Goal: Information Seeking & Learning: Compare options

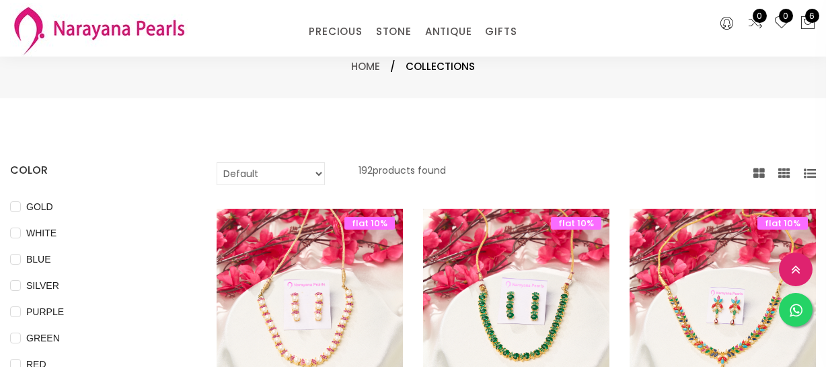
select select "INR"
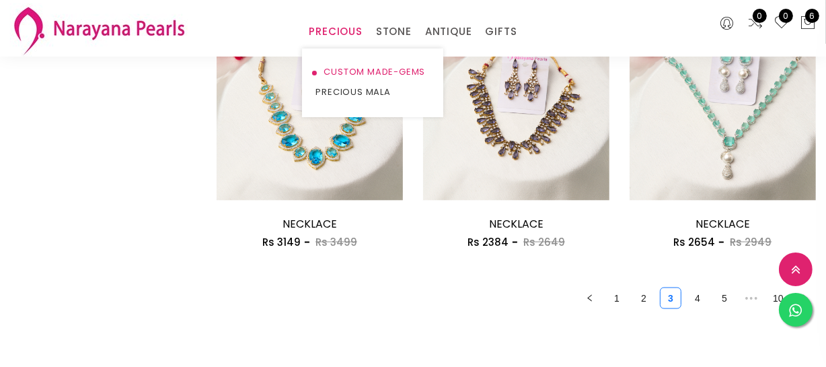
click at [339, 70] on link "CUSTOM MADE-GEMS" at bounding box center [373, 72] width 114 height 20
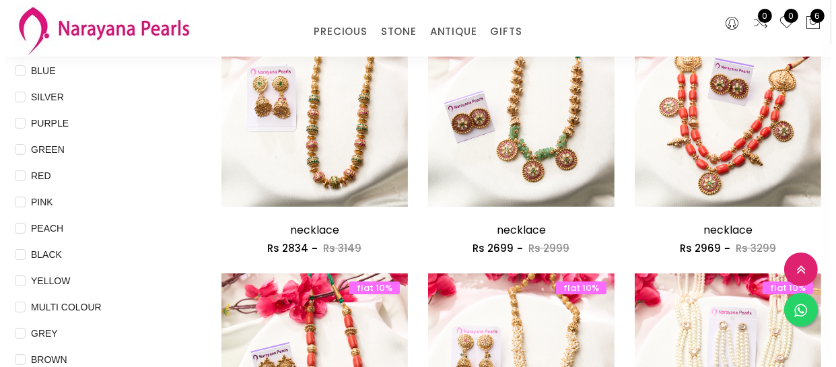
scroll to position [244, 0]
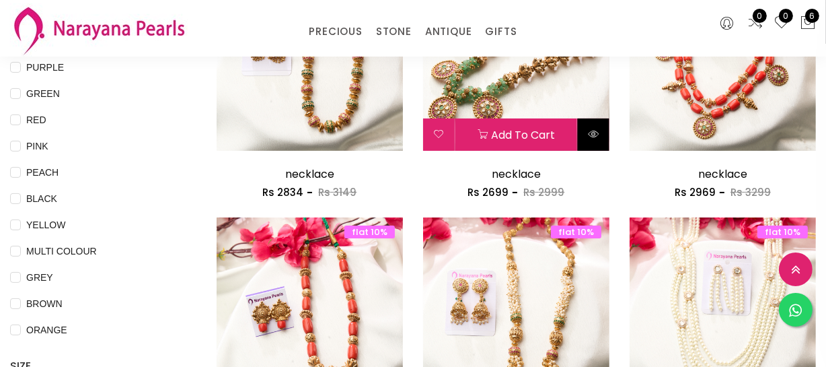
click at [597, 137] on icon at bounding box center [593, 134] width 11 height 11
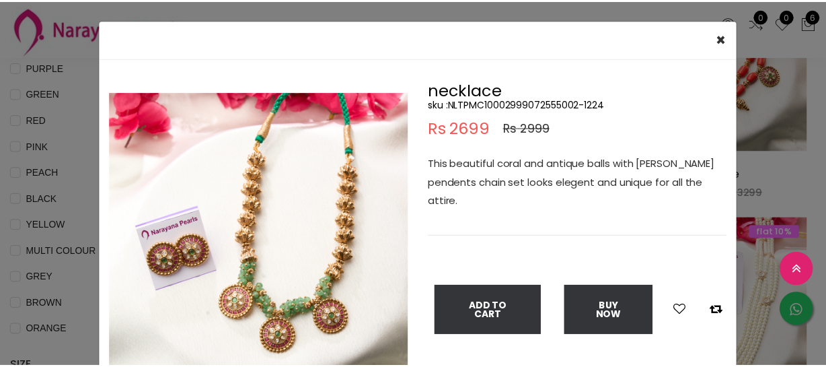
scroll to position [61, 0]
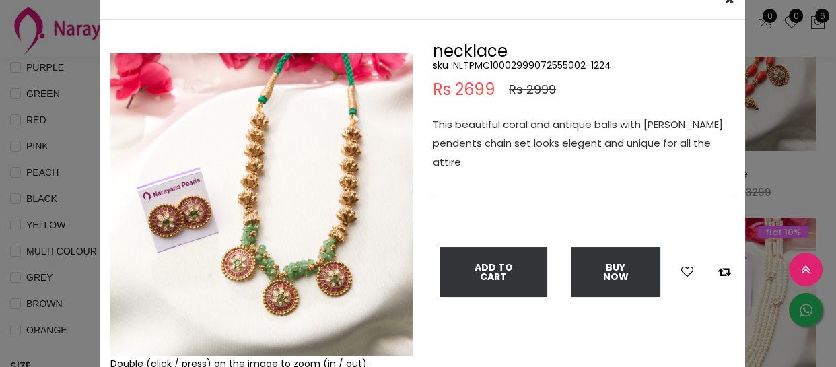
click at [82, 178] on div "× Close Double (click / press) on the image to zoom (in / out). necklace sku : …" at bounding box center [418, 183] width 836 height 367
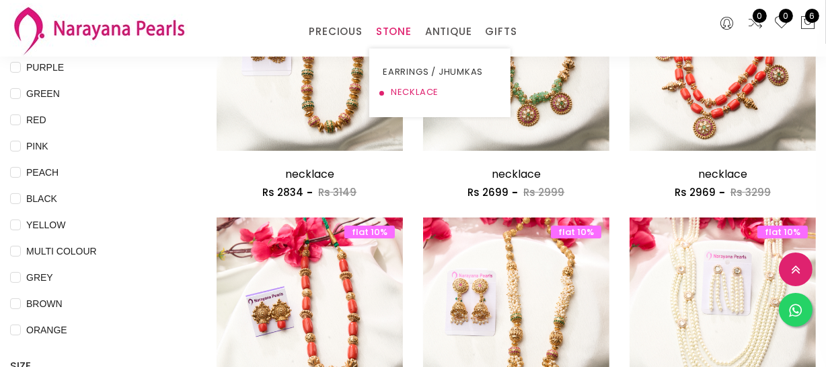
click at [398, 92] on link "NECKLACE" at bounding box center [440, 92] width 114 height 20
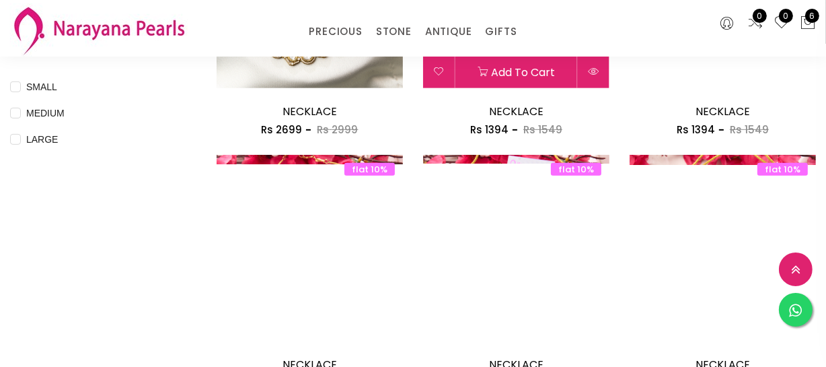
scroll to position [489, 0]
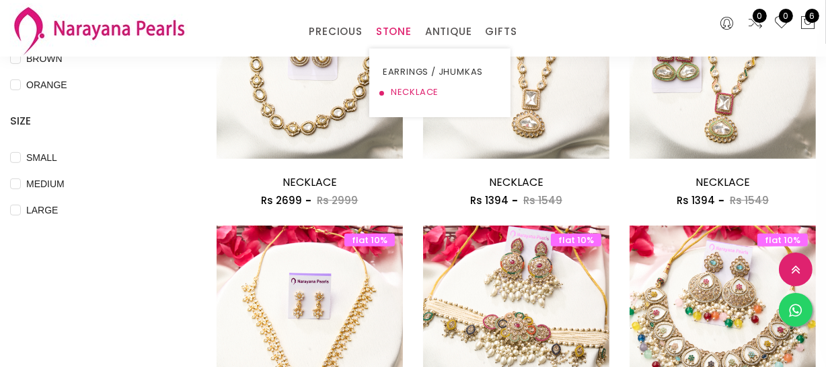
click at [396, 87] on link "NECKLACE" at bounding box center [440, 92] width 114 height 20
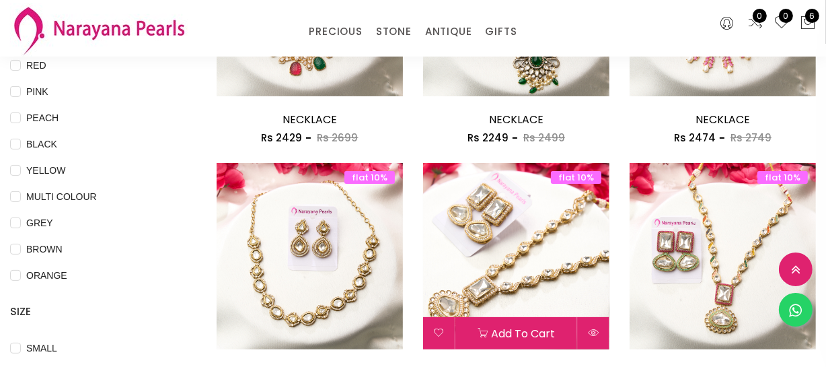
scroll to position [61, 0]
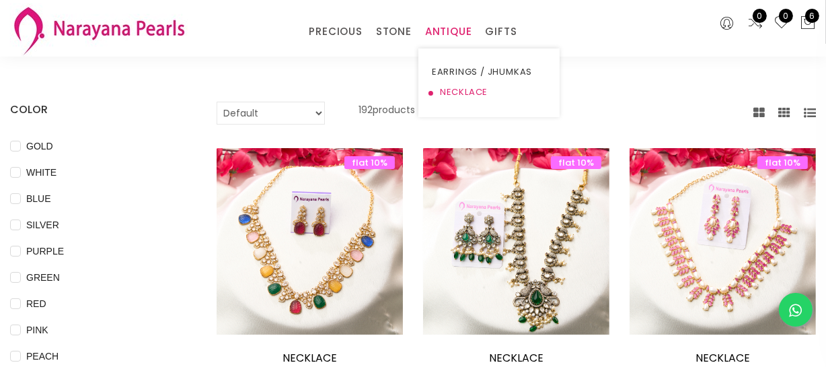
click at [451, 94] on link "NECKLACE" at bounding box center [489, 92] width 114 height 20
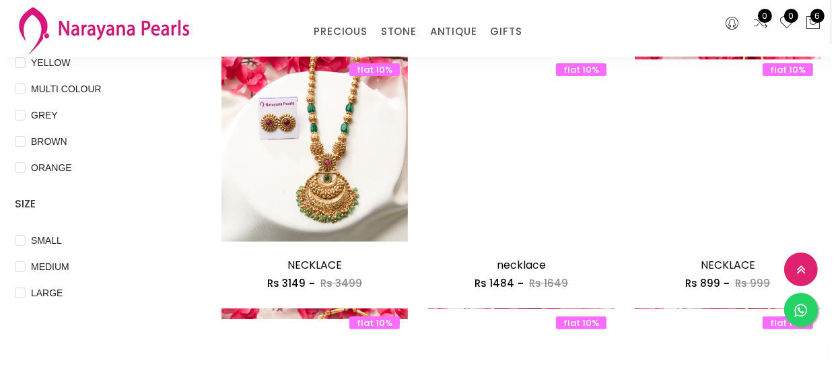
scroll to position [428, 0]
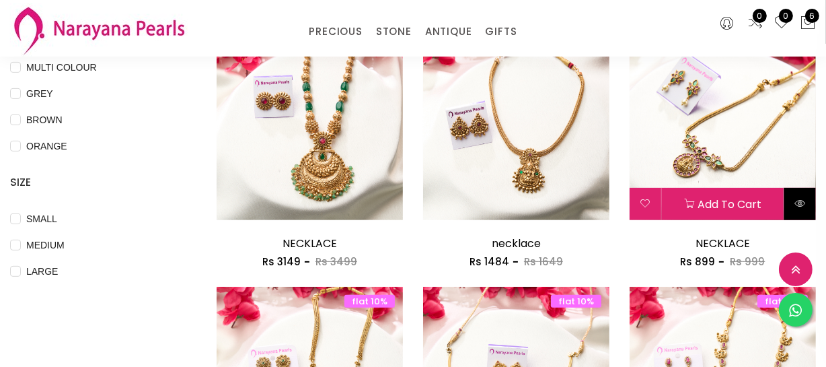
click at [803, 205] on icon at bounding box center [800, 203] width 11 height 11
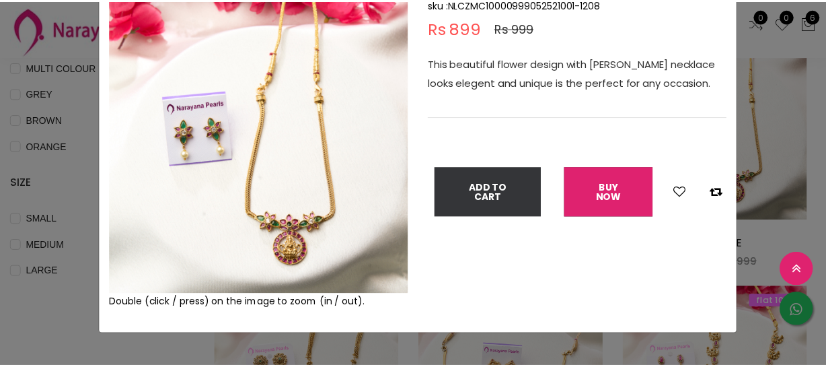
scroll to position [61, 0]
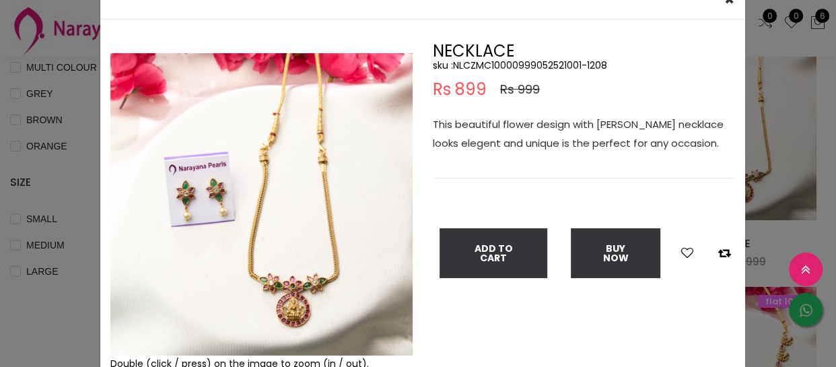
click at [16, 224] on div "× Close Double (click / press) on the image to zoom (in / out). NECKLACE sku : …" at bounding box center [418, 183] width 836 height 367
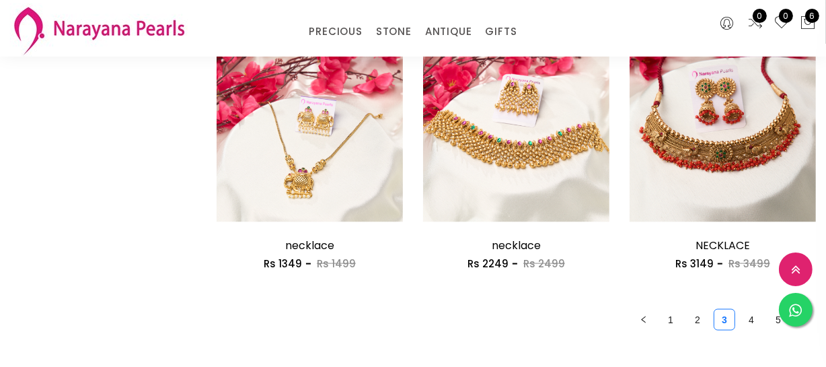
scroll to position [1712, 0]
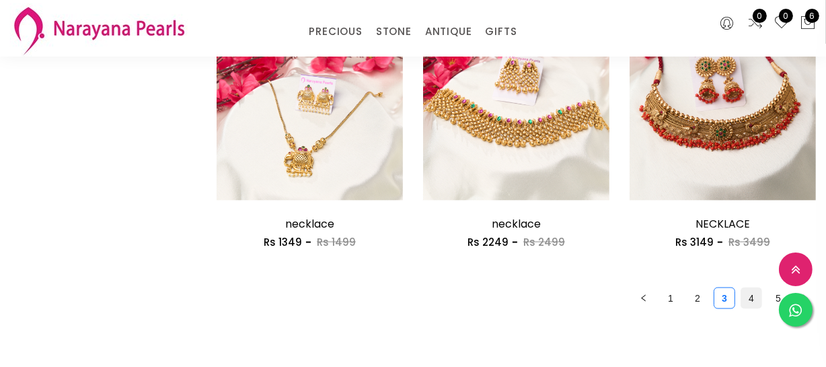
click at [744, 303] on link "4" at bounding box center [751, 298] width 20 height 20
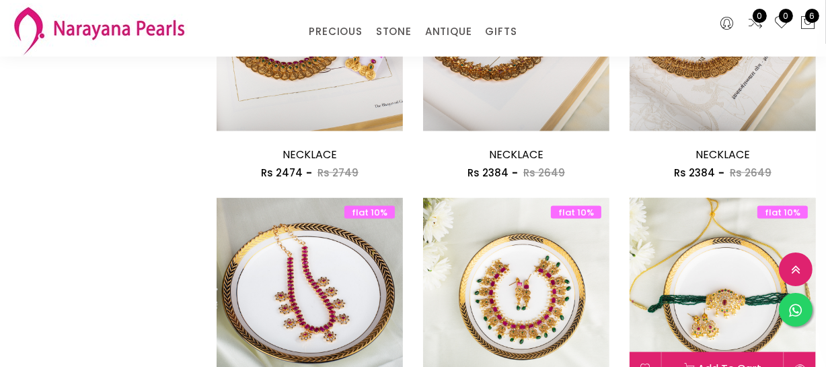
scroll to position [1896, 0]
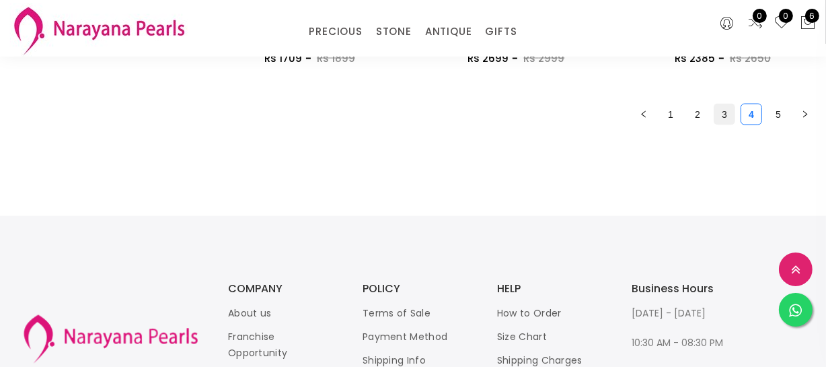
click at [723, 112] on link "3" at bounding box center [724, 114] width 20 height 20
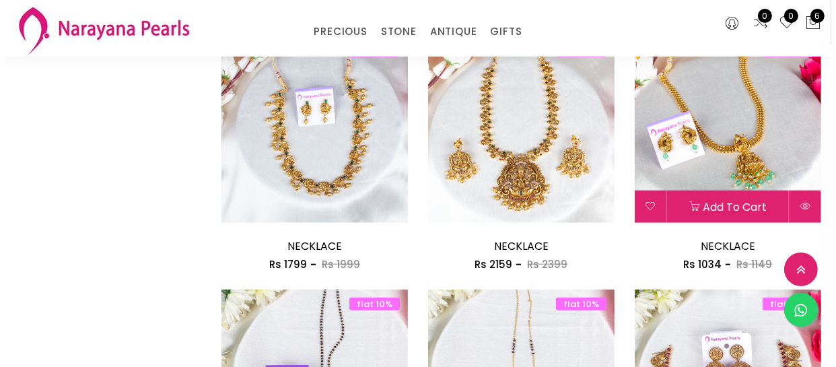
scroll to position [1162, 0]
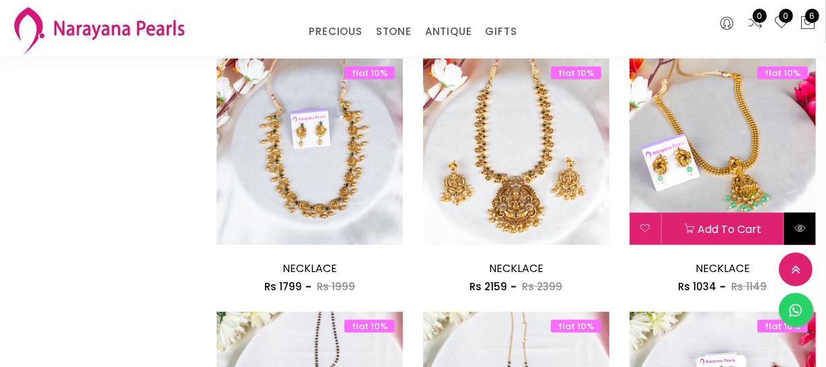
click at [798, 223] on icon at bounding box center [800, 228] width 11 height 11
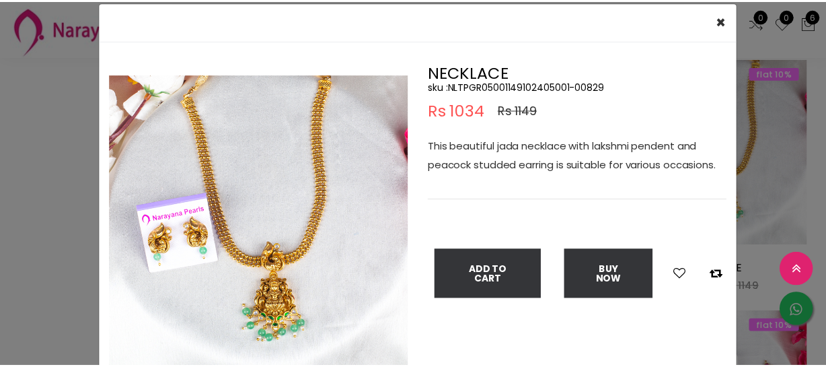
scroll to position [61, 0]
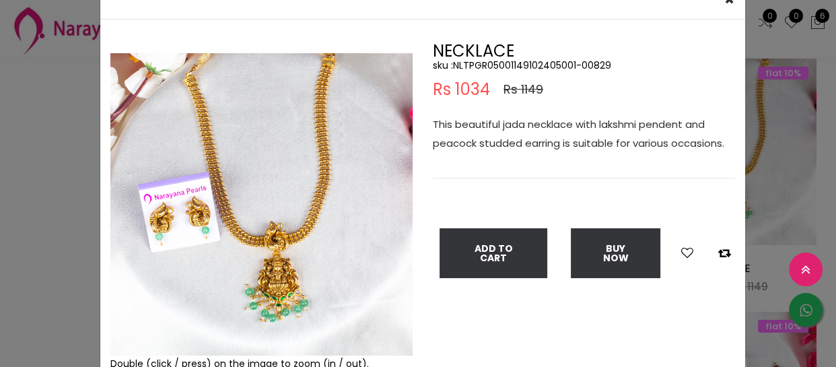
click at [32, 147] on div "× Close Double (click / press) on the image to zoom (in / out). NECKLACE sku : …" at bounding box center [418, 183] width 836 height 367
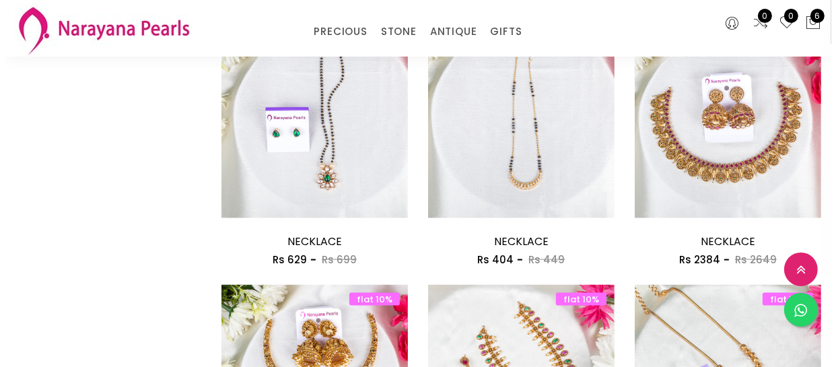
scroll to position [1467, 0]
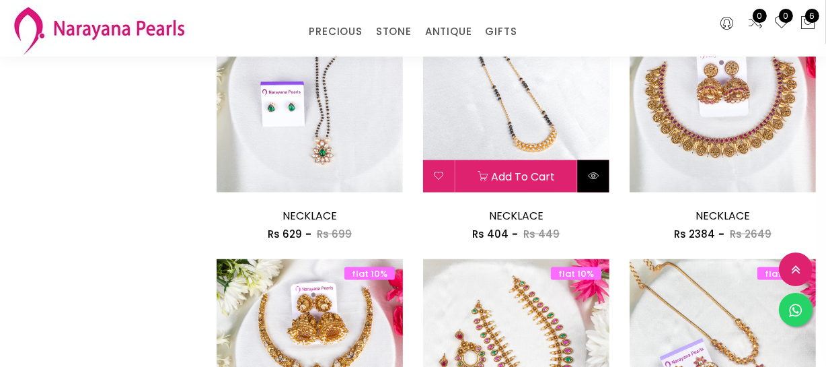
click at [593, 180] on icon at bounding box center [593, 175] width 11 height 11
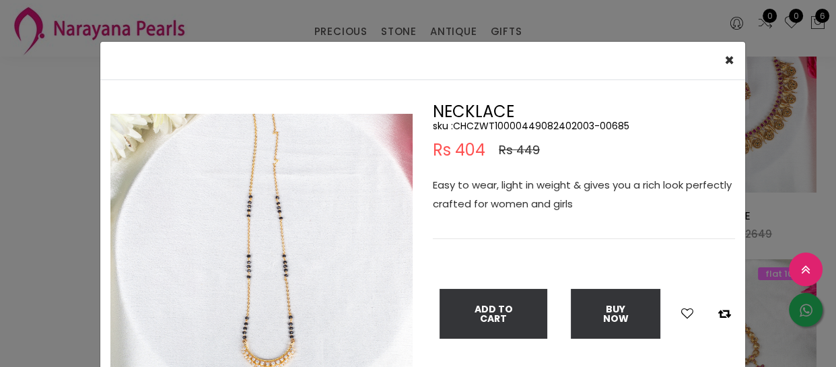
scroll to position [61, 0]
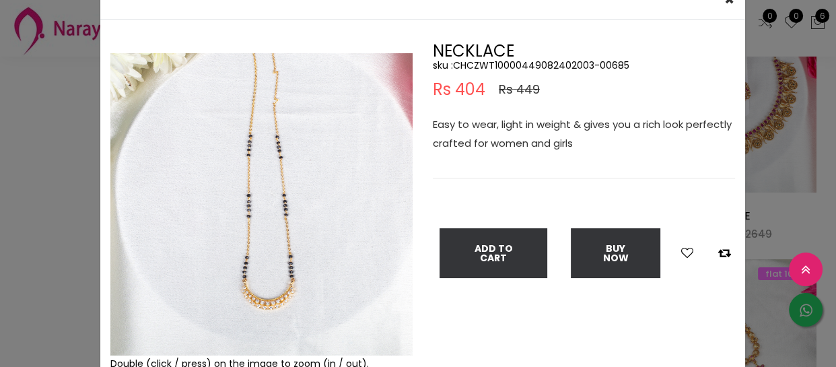
click at [55, 80] on div "× Close Double (click / press) on the image to zoom (in / out). NECKLACE sku : …" at bounding box center [418, 183] width 836 height 367
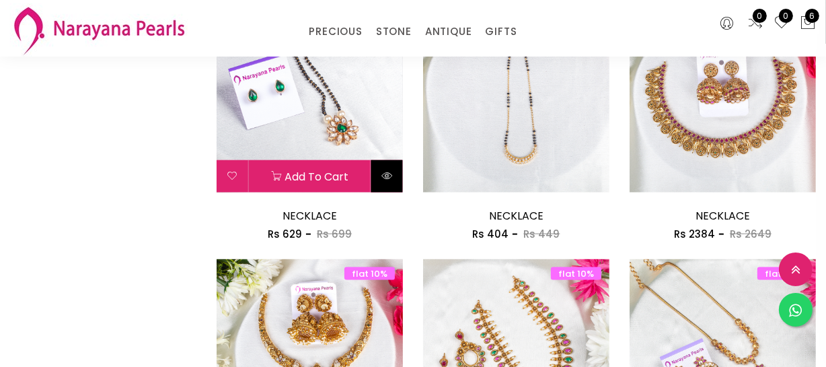
click at [390, 182] on button at bounding box center [387, 176] width 32 height 32
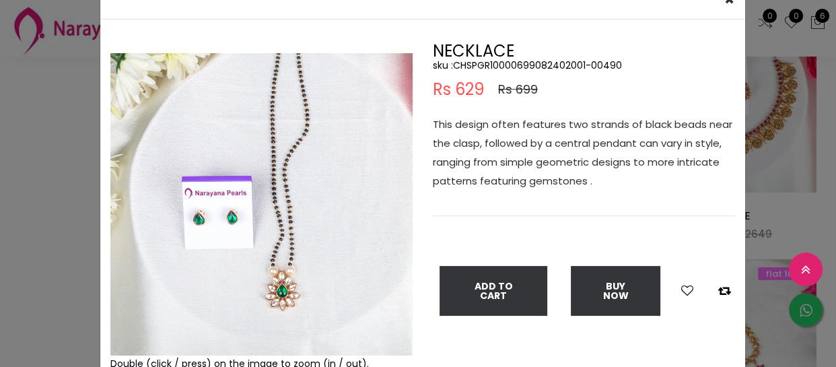
click at [0, 264] on div "× Close Double (click / press) on the image to zoom (in / out). NECKLACE sku : …" at bounding box center [418, 183] width 836 height 367
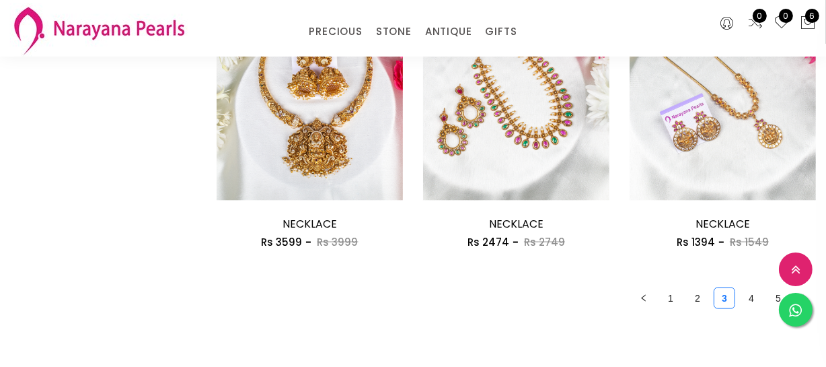
scroll to position [1773, 0]
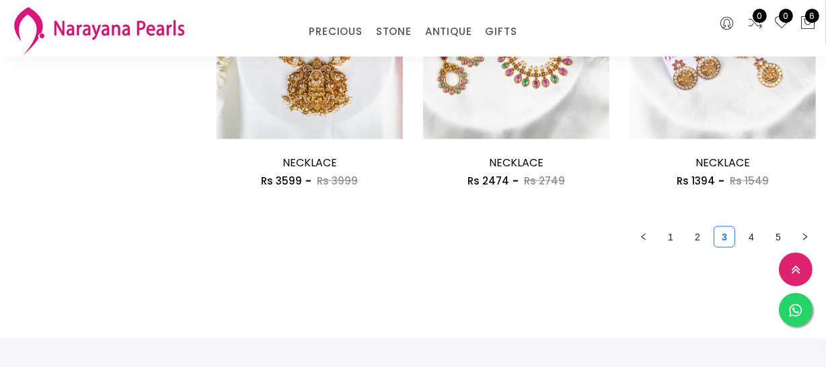
click at [684, 236] on ul "1 2 3 4 5" at bounding box center [516, 237] width 599 height 22
click at [702, 237] on link "2" at bounding box center [698, 237] width 20 height 20
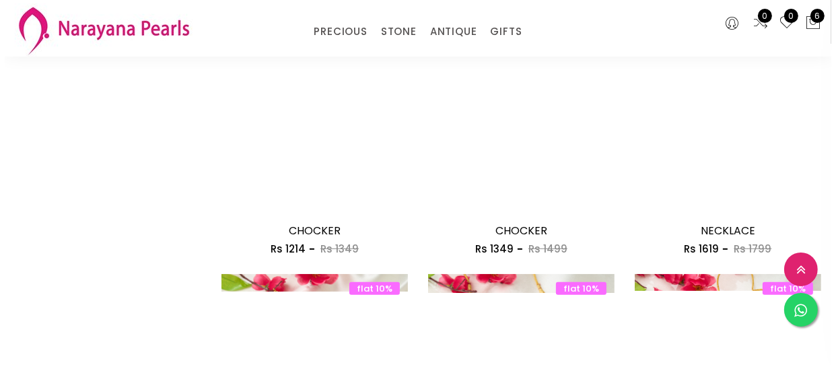
scroll to position [673, 0]
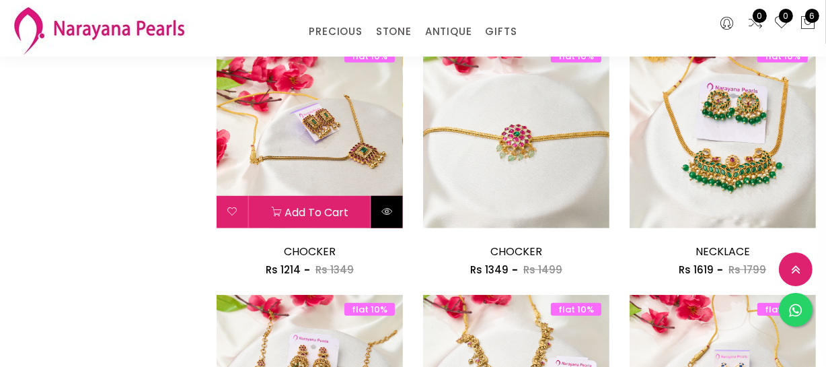
click at [390, 215] on icon at bounding box center [386, 211] width 11 height 11
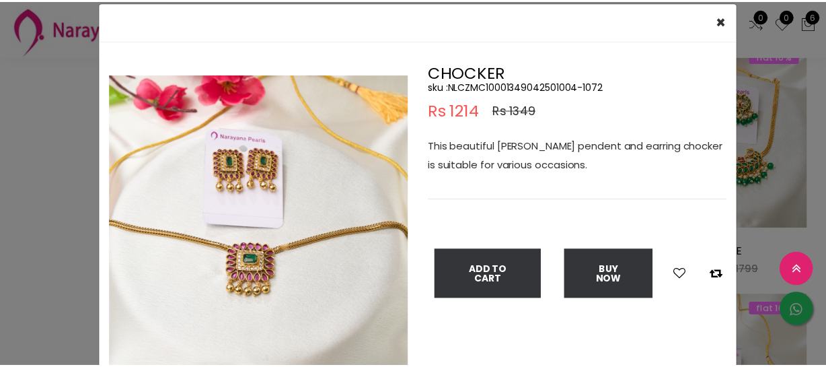
scroll to position [61, 0]
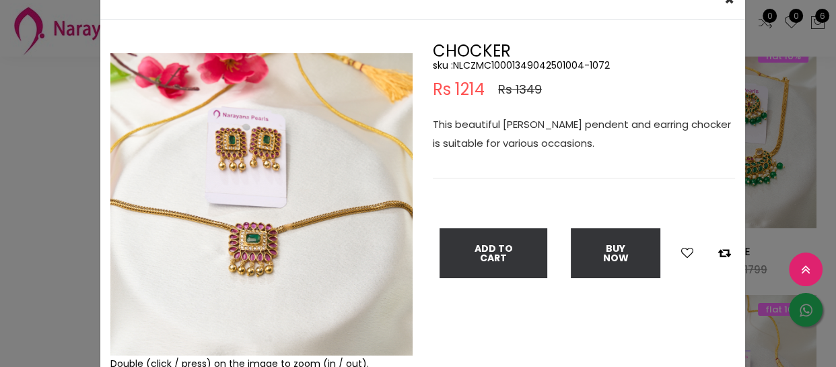
click at [100, 87] on div "Double (click / press) on the image to zoom (in / out)." at bounding box center [261, 207] width 322 height 328
click at [67, 95] on div "× Close Double (click / press) on the image to zoom (in / out). CHOCKER sku : N…" at bounding box center [418, 183] width 836 height 367
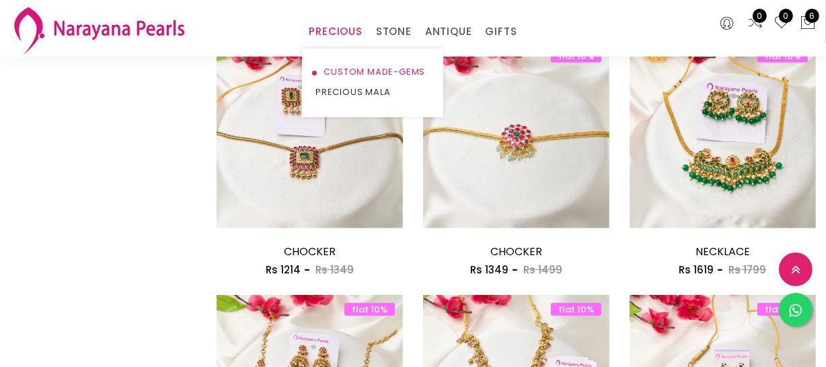
click at [336, 72] on link "CUSTOM MADE-GEMS" at bounding box center [373, 72] width 114 height 20
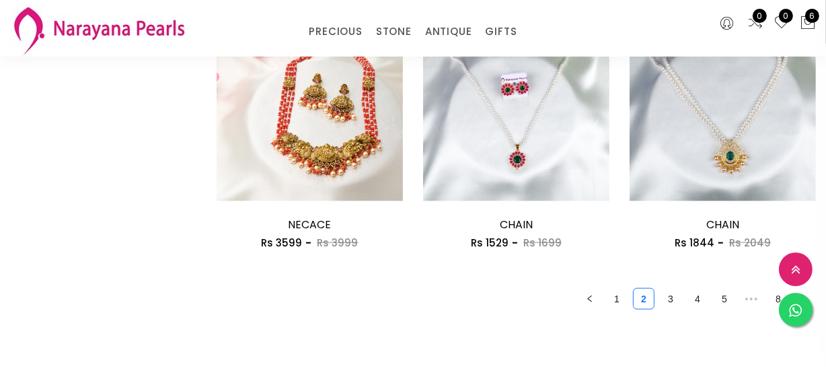
scroll to position [1712, 0]
click at [665, 299] on link "3" at bounding box center [671, 298] width 20 height 20
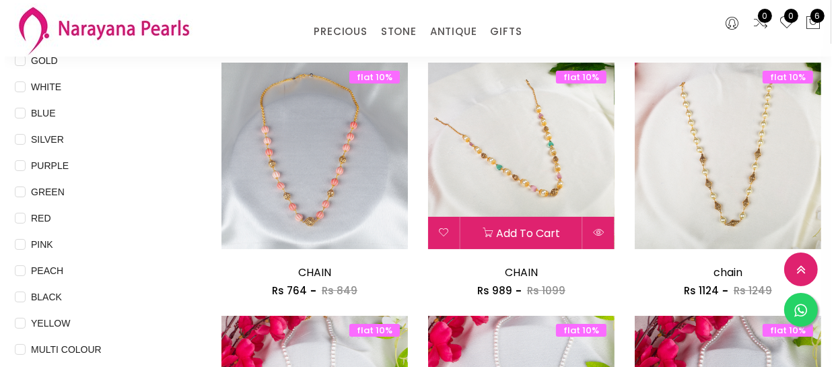
scroll to position [122, 0]
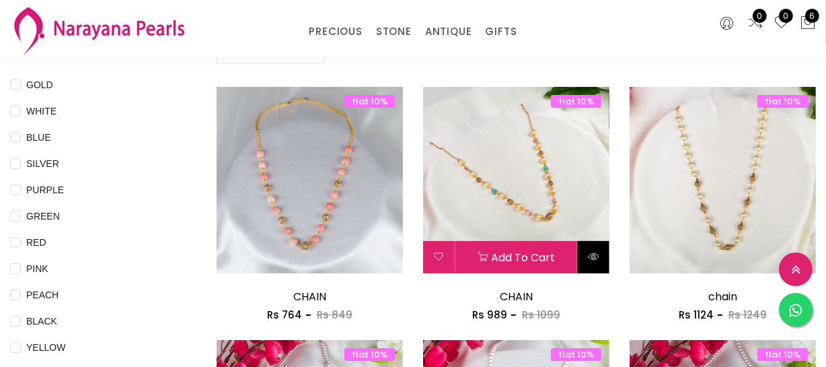
click at [598, 256] on icon at bounding box center [593, 256] width 11 height 11
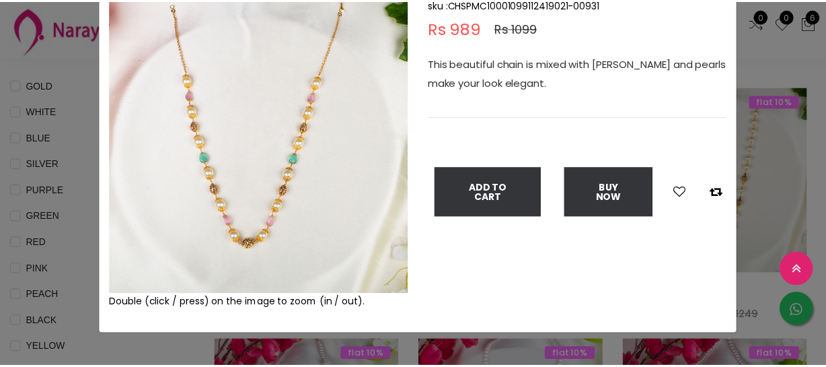
scroll to position [61, 0]
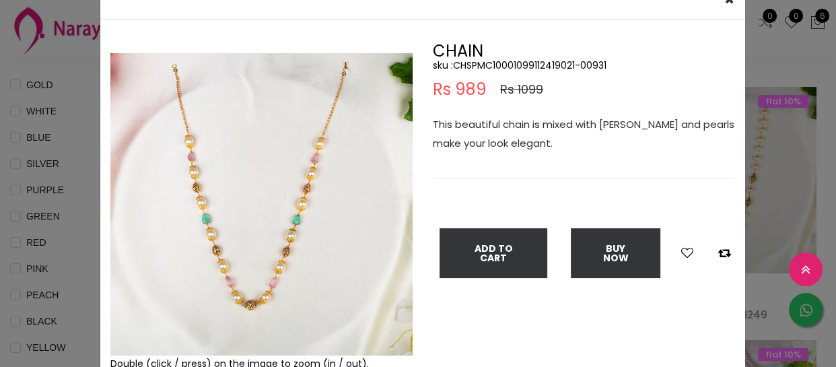
click at [49, 280] on div "× Close Double (click / press) on the image to zoom (in / out). CHAIN sku : CHS…" at bounding box center [418, 183] width 836 height 367
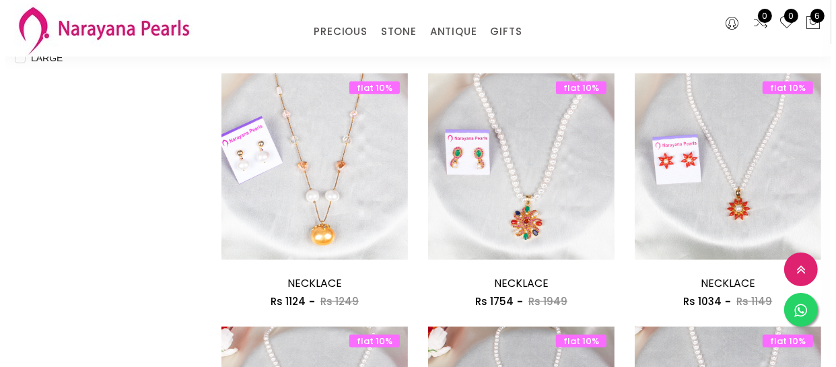
scroll to position [673, 0]
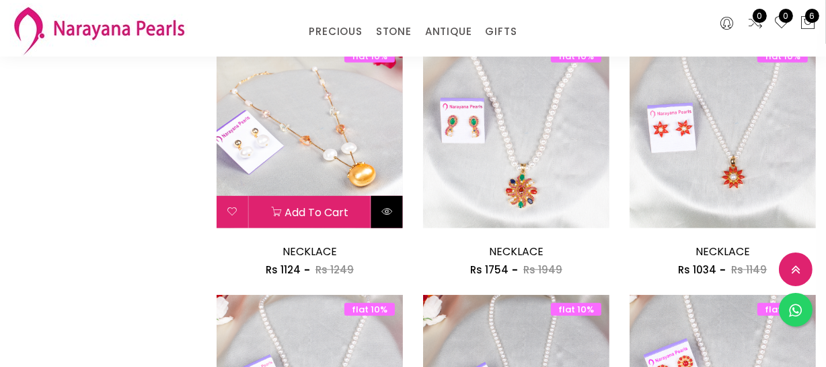
click at [390, 213] on icon at bounding box center [386, 211] width 11 height 11
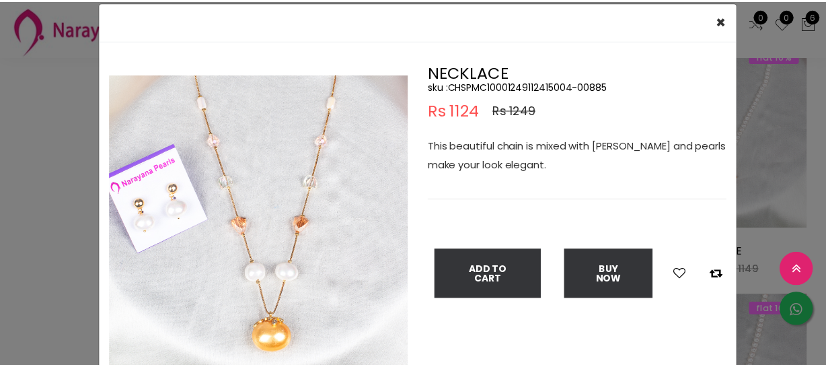
scroll to position [61, 0]
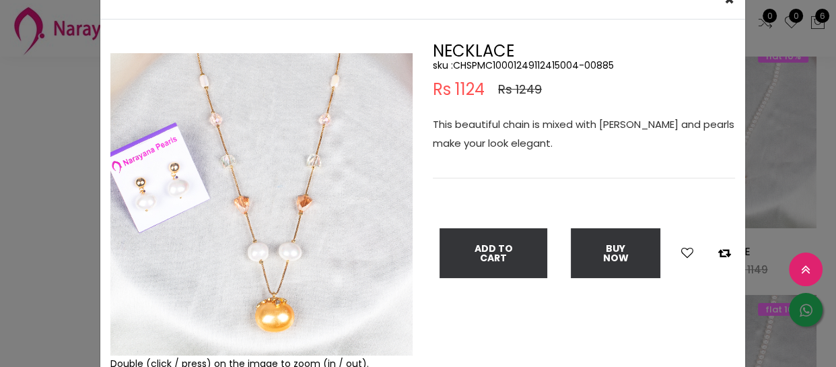
click at [58, 186] on div "× Close Double (click / press) on the image to zoom (in / out). NECKLACE sku : …" at bounding box center [418, 183] width 836 height 367
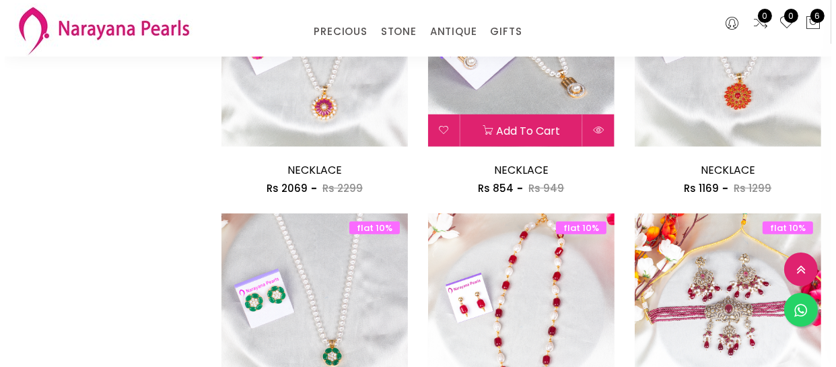
scroll to position [1101, 0]
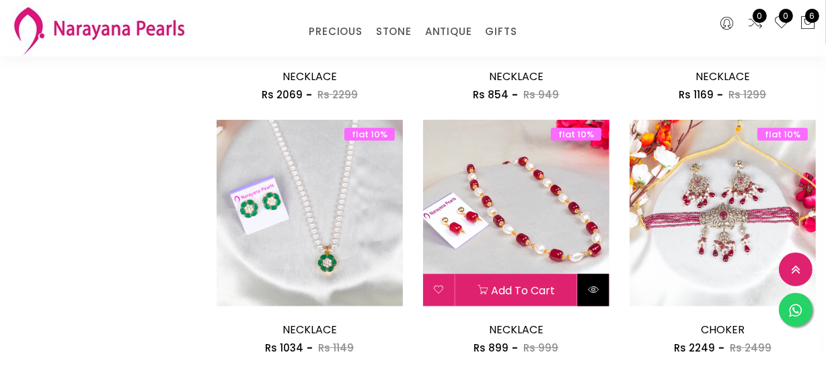
click at [591, 291] on icon at bounding box center [593, 289] width 11 height 11
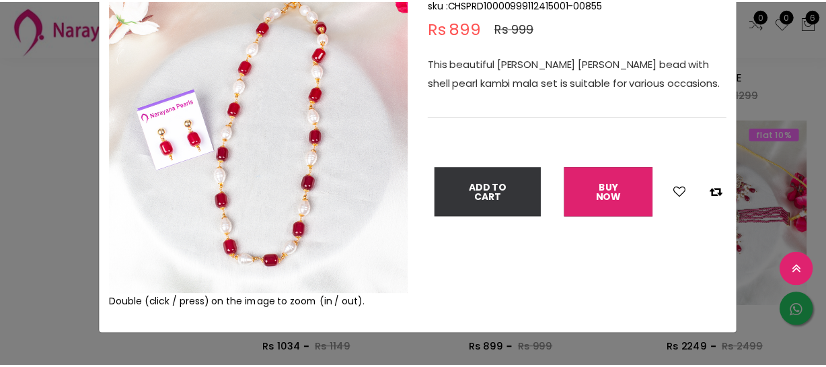
scroll to position [61, 0]
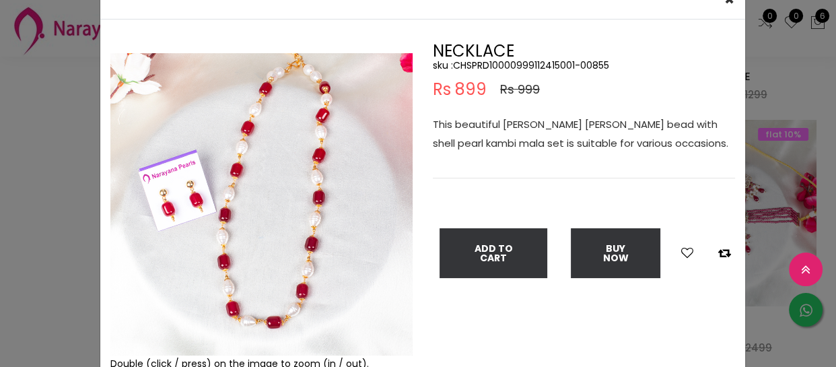
click at [78, 243] on div "× Close Double (click / press) on the image to zoom (in / out). NECKLACE sku : …" at bounding box center [418, 183] width 836 height 367
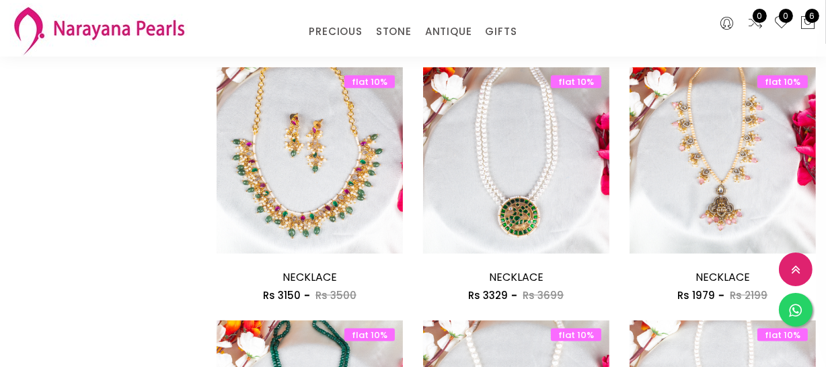
scroll to position [1651, 0]
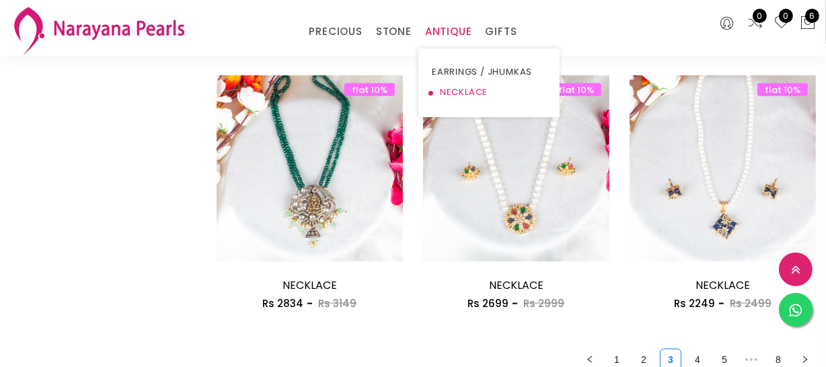
click at [457, 84] on link "NECKLACE" at bounding box center [489, 92] width 114 height 20
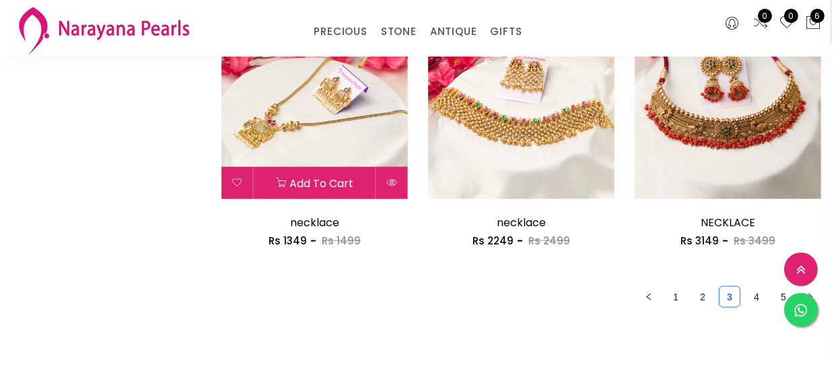
scroll to position [1712, 0]
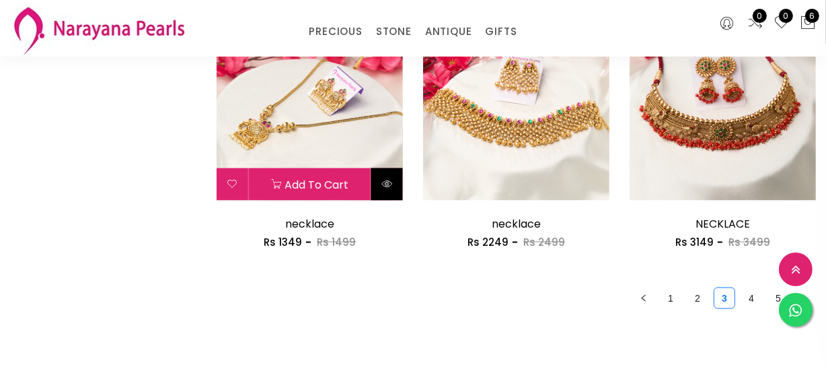
click at [381, 182] on icon at bounding box center [386, 183] width 11 height 11
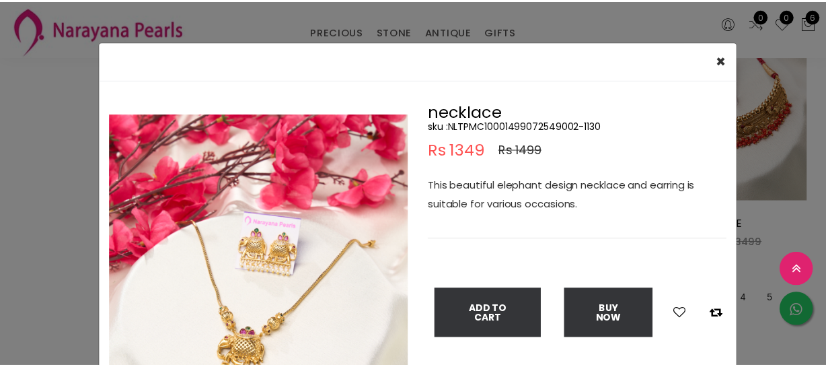
scroll to position [61, 0]
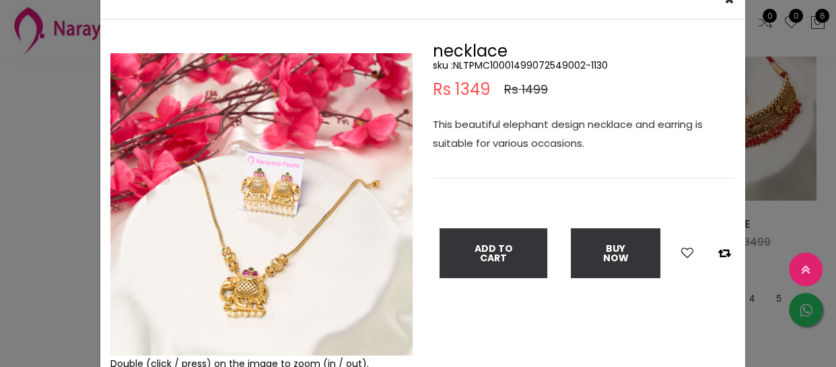
click at [45, 160] on div "× Close Double (click / press) on the image to zoom (in / out). necklace sku : …" at bounding box center [418, 183] width 836 height 367
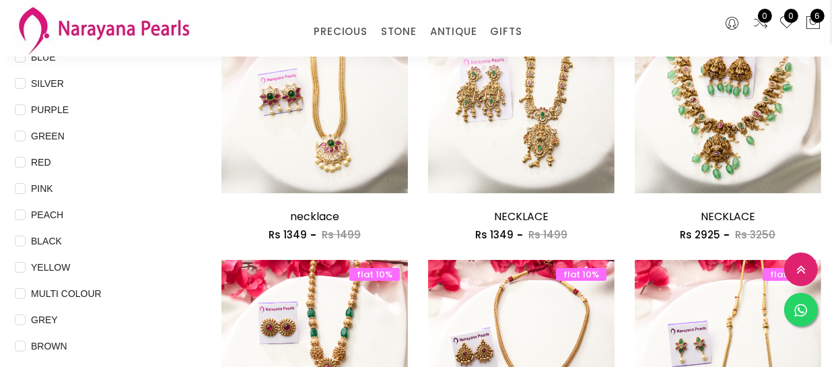
scroll to position [122, 0]
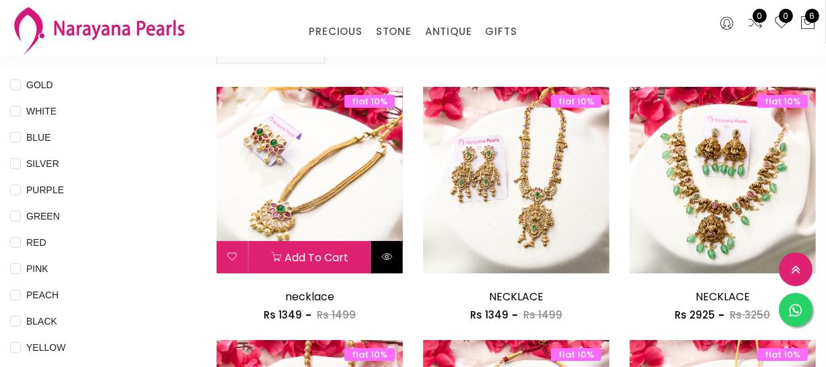
click at [394, 260] on button at bounding box center [387, 257] width 32 height 32
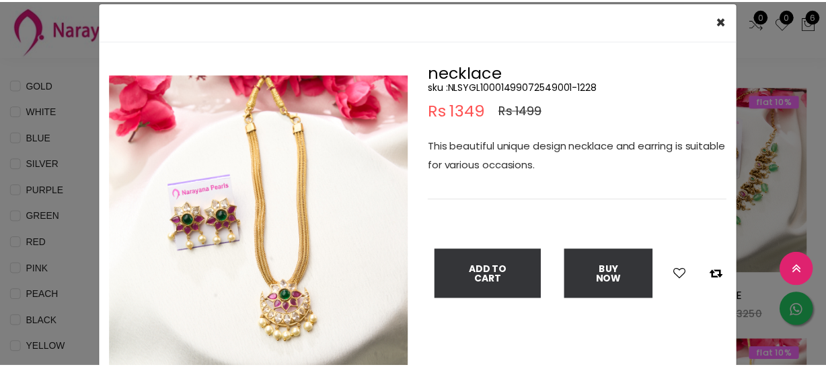
scroll to position [61, 0]
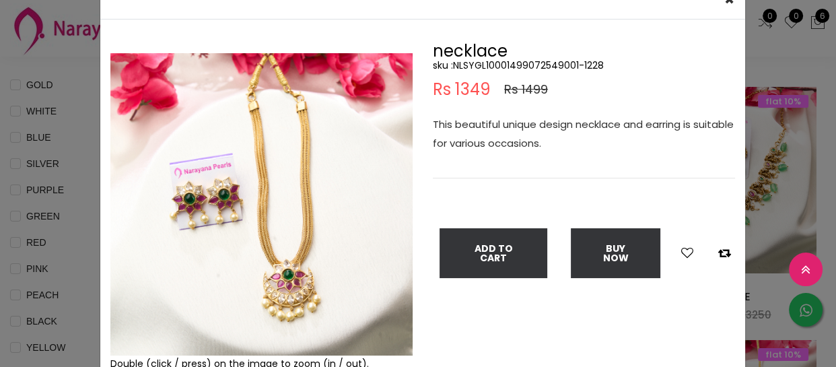
click at [37, 192] on div "× Close Double (click / press) on the image to zoom (in / out). necklace sku : …" at bounding box center [418, 183] width 836 height 367
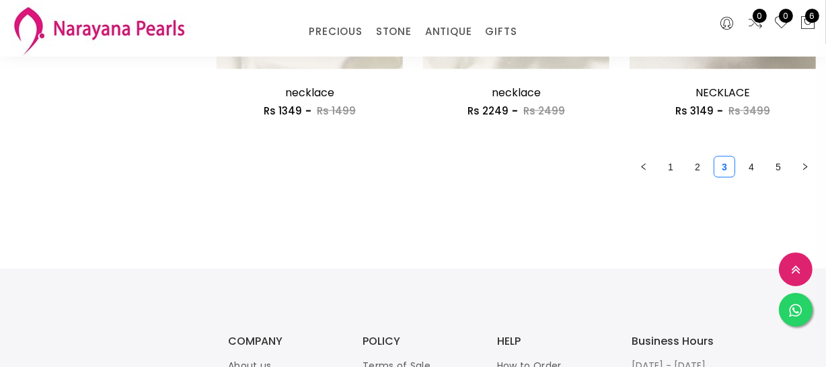
scroll to position [1896, 0]
